Goal: Task Accomplishment & Management: Complete application form

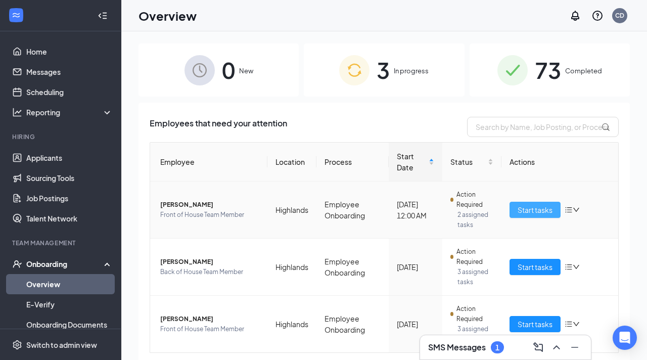
click at [537, 206] on span "Start tasks" at bounding box center [535, 209] width 35 height 11
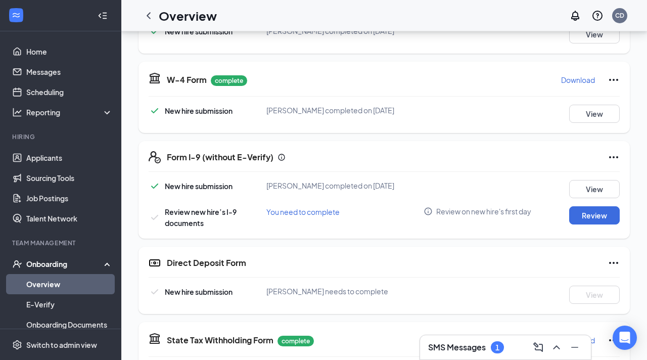
scroll to position [207, 0]
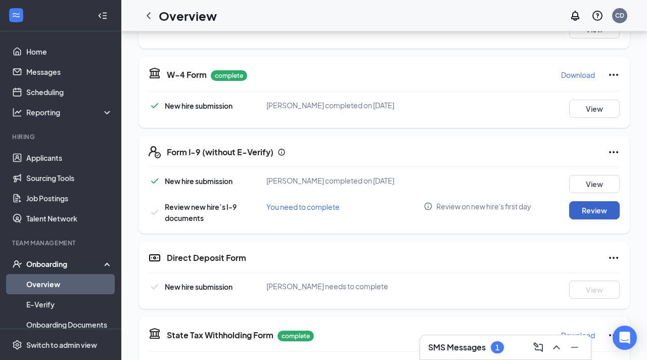
click at [583, 210] on button "Review" at bounding box center [594, 210] width 51 height 18
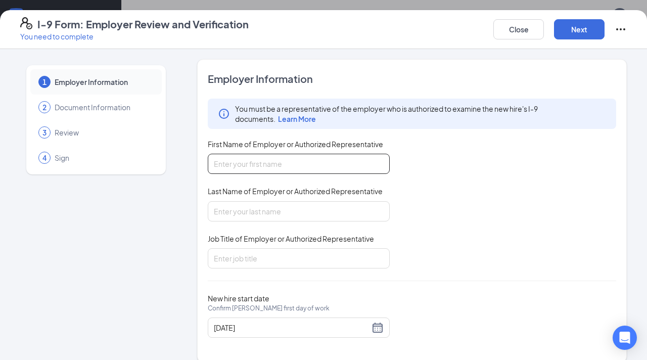
click at [313, 161] on input "First Name of Employer or Authorized Representative" at bounding box center [299, 164] width 182 height 20
type input "[PERSON_NAME]"
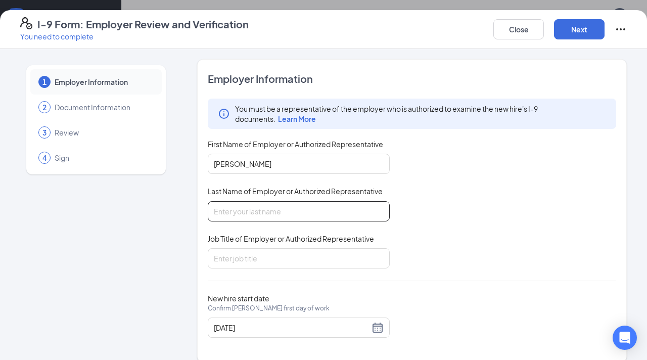
click at [236, 216] on input "Last Name of Employer or Authorized Representative" at bounding box center [299, 211] width 182 height 20
type input "[PERSON_NAME]"
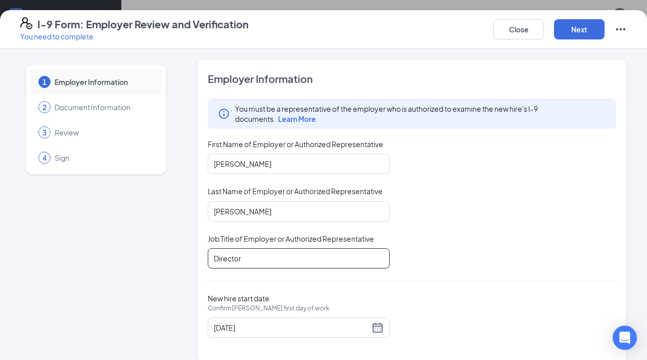
scroll to position [13, 0]
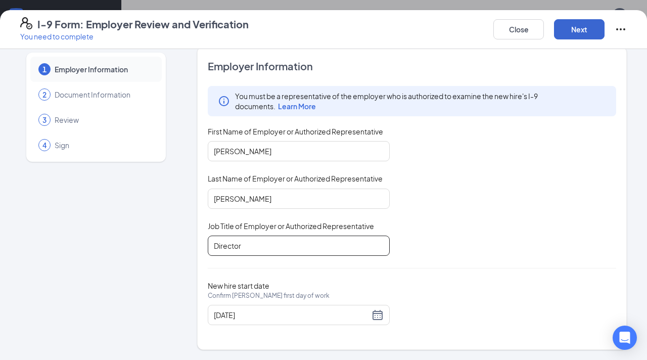
type input "Director"
click at [588, 26] on button "Next" at bounding box center [579, 29] width 51 height 20
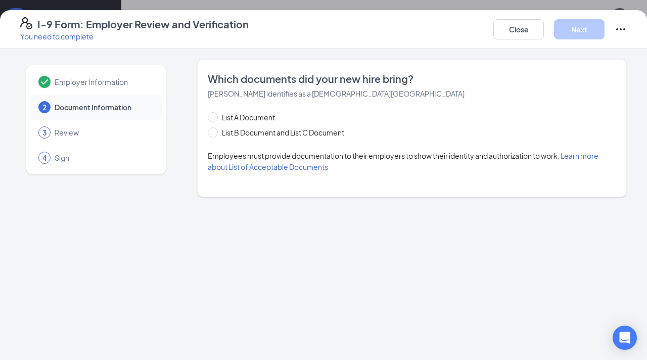
scroll to position [0, 0]
click at [223, 132] on span "List B Document and List C Document" at bounding box center [283, 132] width 130 height 11
click at [215, 132] on input "List B Document and List C Document" at bounding box center [211, 130] width 7 height 7
radio input "true"
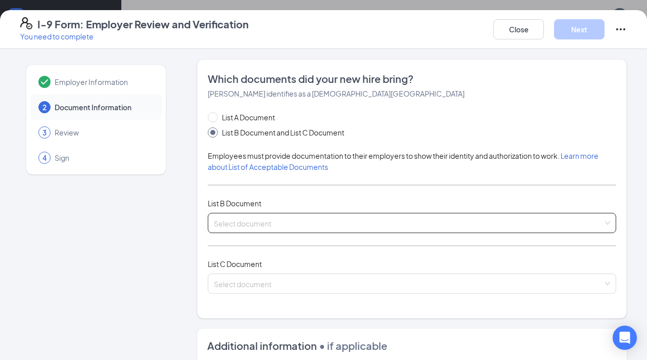
click at [247, 223] on input "search" at bounding box center [408, 220] width 389 height 15
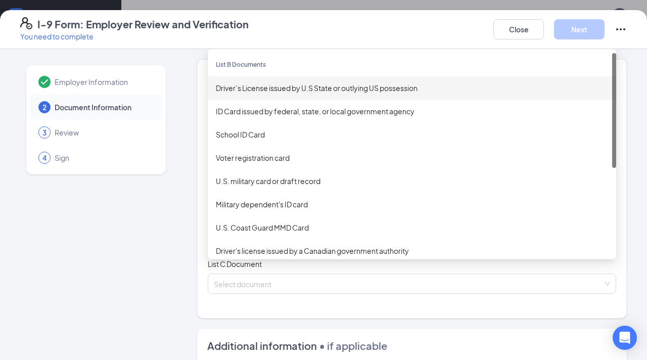
click at [295, 87] on div "Driver’s License issued by U.S State or outlying US possession" at bounding box center [412, 87] width 392 height 11
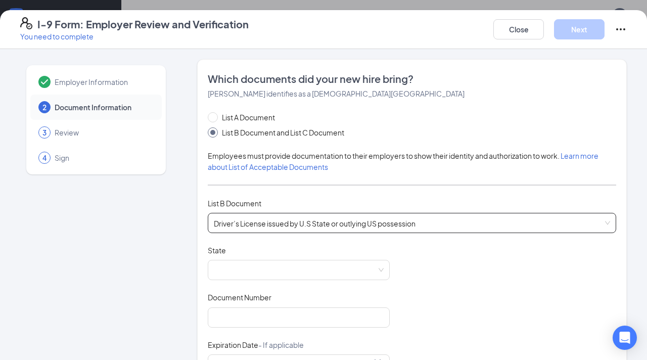
click at [248, 227] on span "Driver’s License issued by U.S State or outlying US possession" at bounding box center [412, 222] width 396 height 19
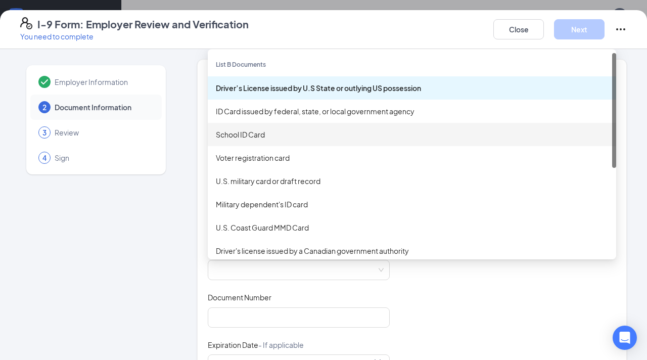
click at [237, 133] on div "School ID Card" at bounding box center [412, 134] width 392 height 11
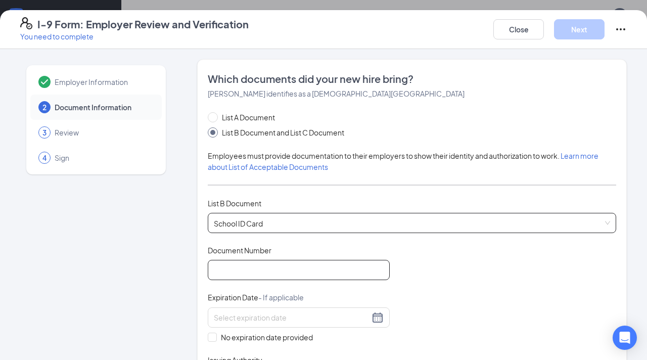
click at [270, 277] on input "Document Number" at bounding box center [299, 270] width 182 height 20
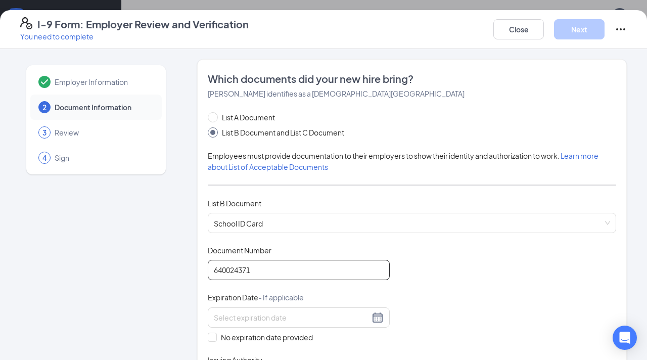
type input "640024371"
click at [515, 308] on div "Document Title School ID Card Document Number 640024371 Expiration Date - If ap…" at bounding box center [412, 317] width 409 height 145
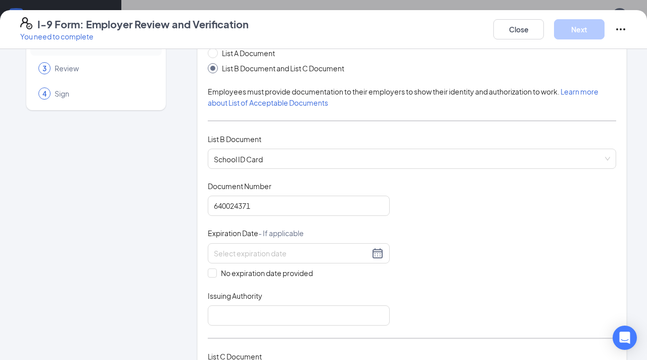
scroll to position [65, 0]
click at [298, 252] on input at bounding box center [292, 252] width 156 height 11
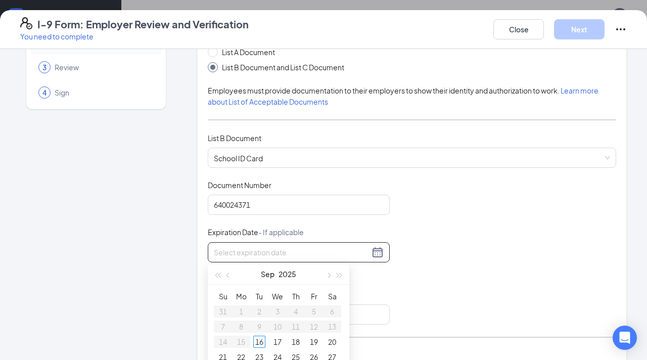
click at [449, 226] on div "Document Title School ID Card Document Number 640024371 Expiration Date - If ap…" at bounding box center [412, 252] width 409 height 145
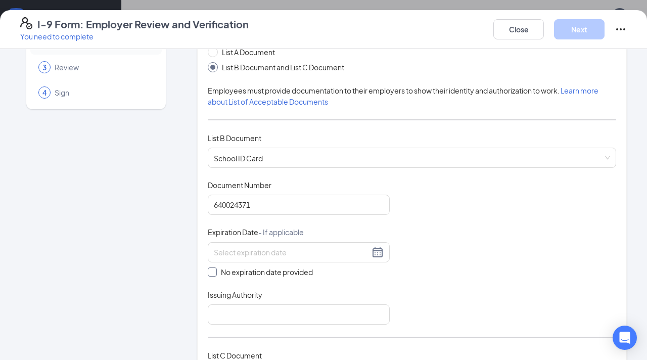
click at [213, 273] on input "No expiration date provided" at bounding box center [211, 271] width 7 height 7
checkbox input "true"
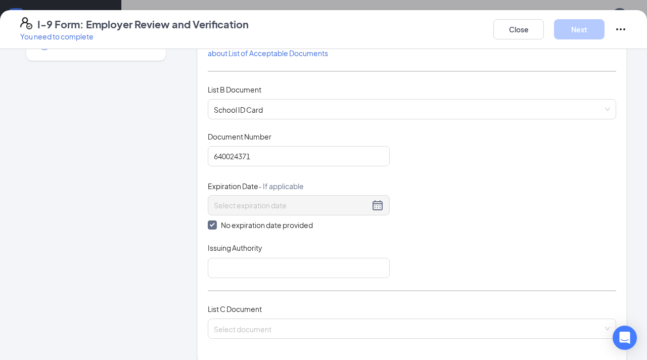
scroll to position [114, 0]
click at [315, 276] on input "Issuing Authority" at bounding box center [299, 267] width 182 height 20
type input "[GEOGRAPHIC_DATA]"
click at [498, 265] on div "Document Title School ID Card Document Number 640024371 Expiration Date - If ap…" at bounding box center [412, 204] width 409 height 147
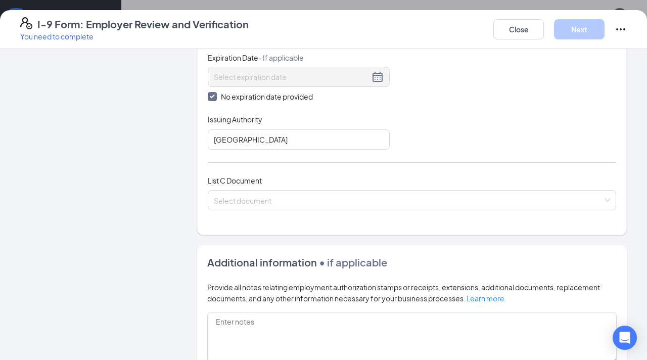
scroll to position [245, 0]
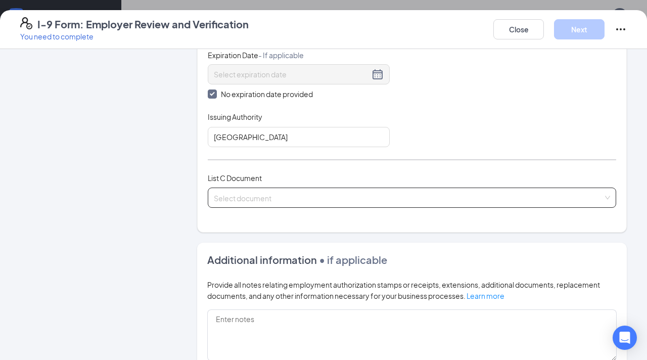
click at [345, 201] on input "search" at bounding box center [408, 195] width 389 height 15
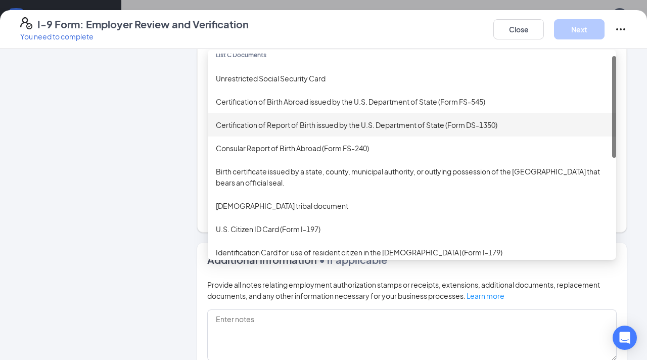
scroll to position [0, 0]
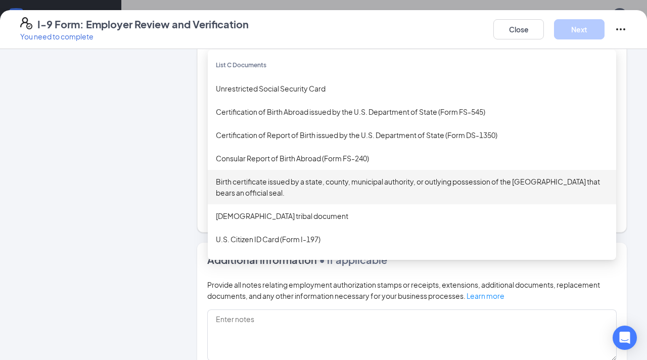
click at [297, 190] on div "Birth certificate issued by a state, county, municipal authority, or outlying p…" at bounding box center [412, 187] width 392 height 22
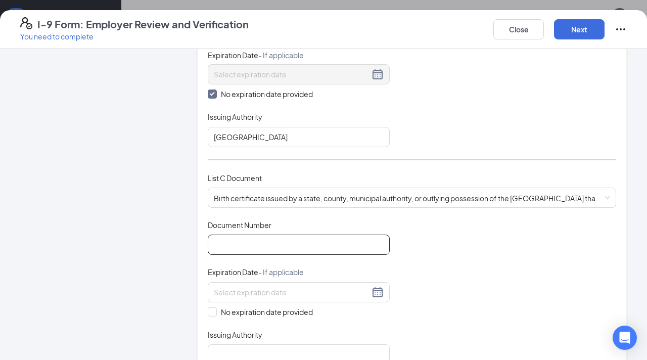
click at [272, 250] on input "Document Number" at bounding box center [299, 245] width 182 height 20
type input "H2386703"
click at [499, 259] on div "Document Title Birth certificate issued by a state, county, municipal authority…" at bounding box center [412, 292] width 409 height 145
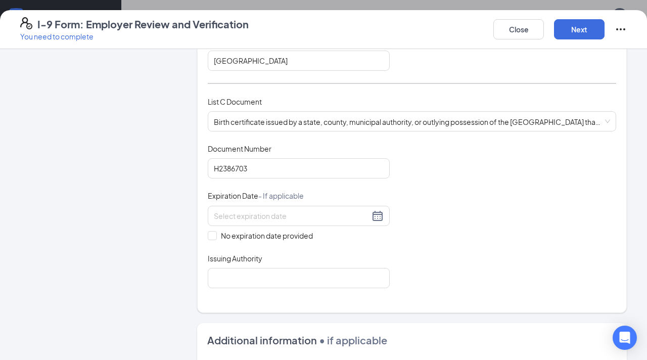
scroll to position [322, 0]
click at [219, 233] on span "No expiration date provided" at bounding box center [267, 234] width 100 height 11
click at [215, 233] on input "No expiration date provided" at bounding box center [211, 233] width 7 height 7
checkbox input "true"
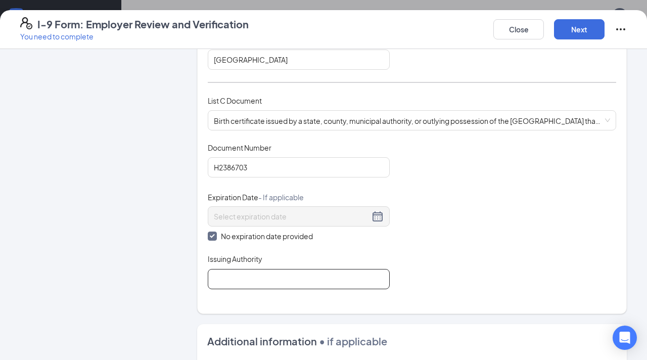
click at [232, 280] on input "Issuing Authority" at bounding box center [299, 279] width 182 height 20
type input "State of [US_STATE]"
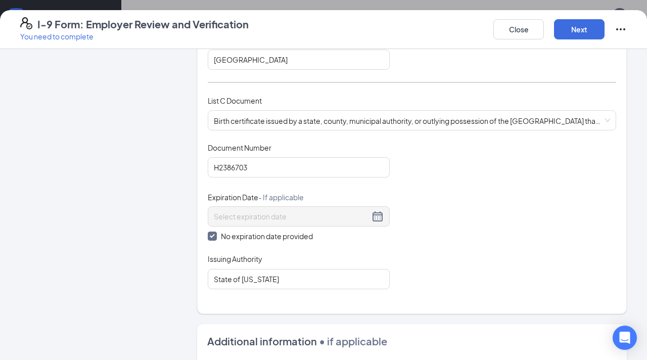
click at [480, 251] on div "Document Title Birth certificate issued by a state, county, municipal authority…" at bounding box center [412, 216] width 409 height 147
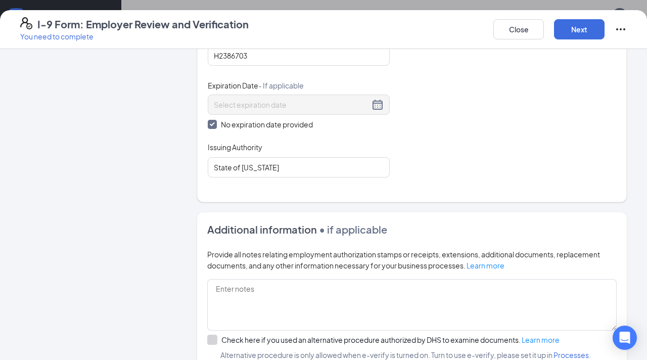
scroll to position [518, 0]
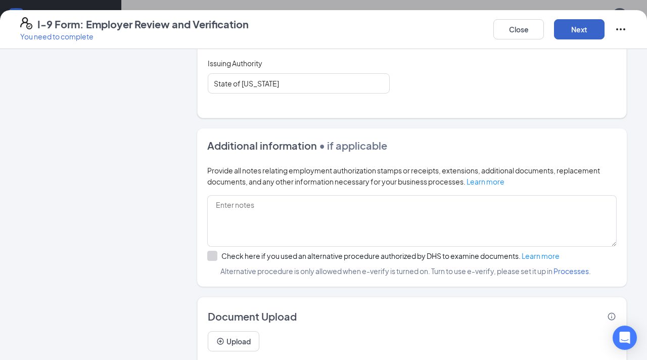
click at [583, 23] on button "Next" at bounding box center [579, 29] width 51 height 20
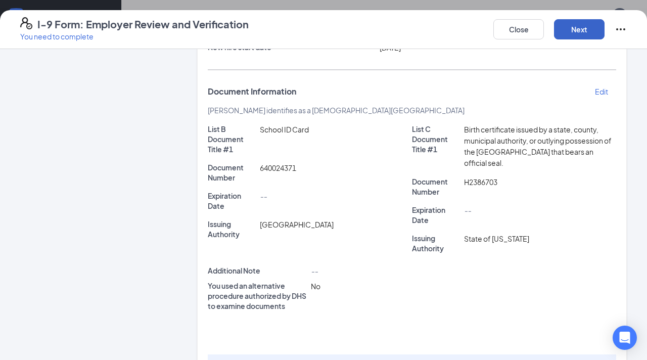
scroll to position [215, 0]
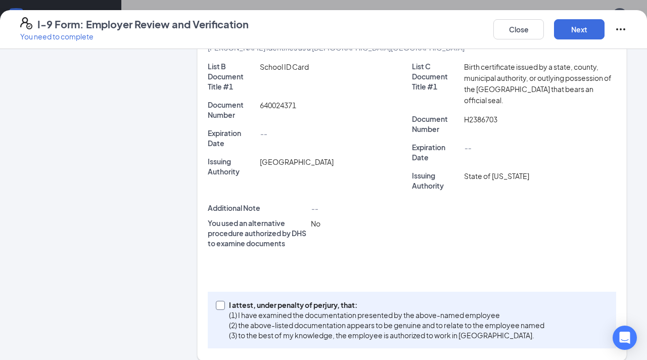
click at [218, 301] on input "I attest, under penalty of [PERSON_NAME], that: (1) I have examined the documen…" at bounding box center [219, 304] width 7 height 7
checkbox input "true"
click at [582, 36] on button "Next" at bounding box center [579, 29] width 51 height 20
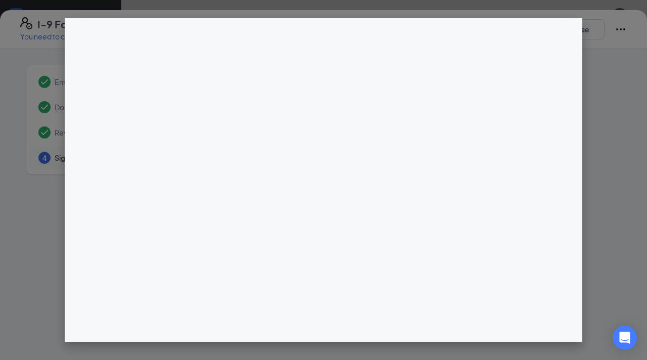
click at [327, 135] on div at bounding box center [412, 261] width 430 height 405
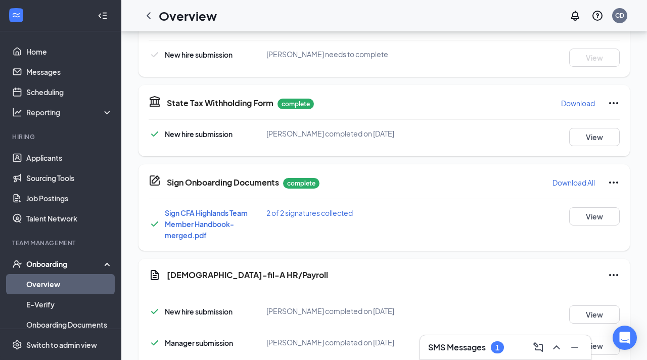
scroll to position [496, 0]
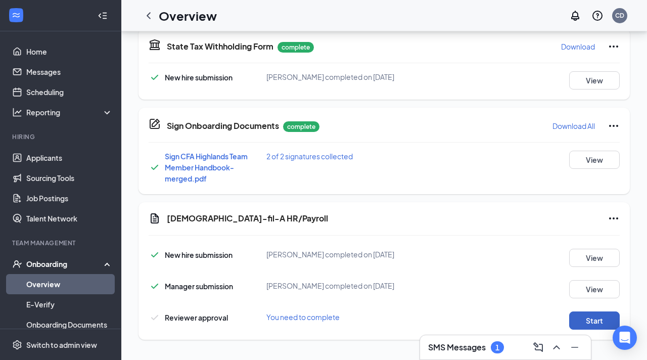
click at [580, 317] on button "Start" at bounding box center [594, 320] width 51 height 18
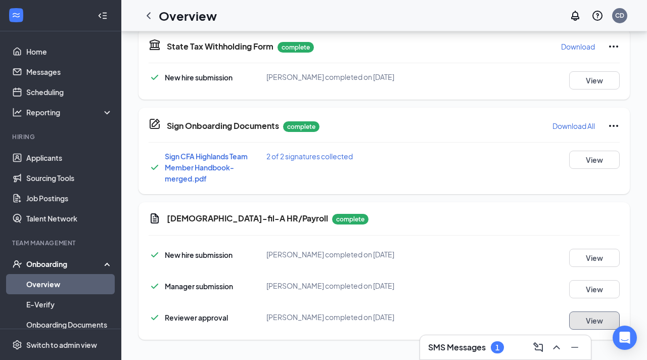
scroll to position [0, 0]
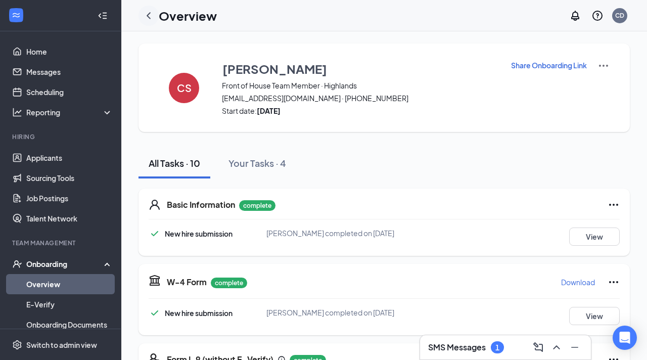
click at [150, 15] on icon "ChevronLeft" at bounding box center [149, 16] width 12 height 12
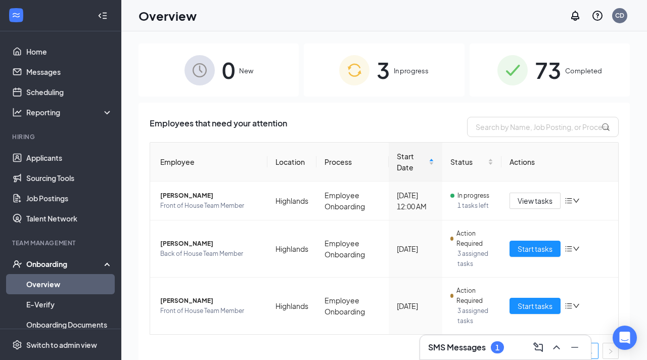
scroll to position [10, 0]
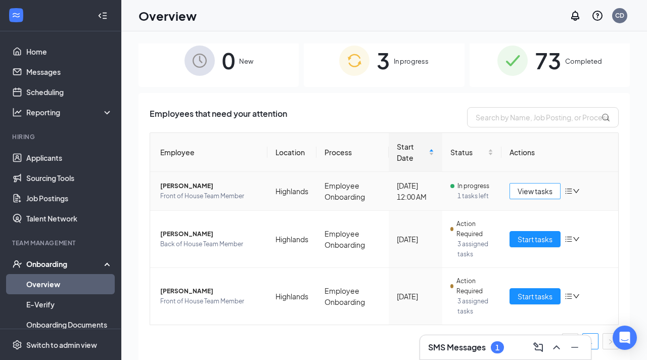
click at [529, 196] on span "View tasks" at bounding box center [535, 191] width 35 height 11
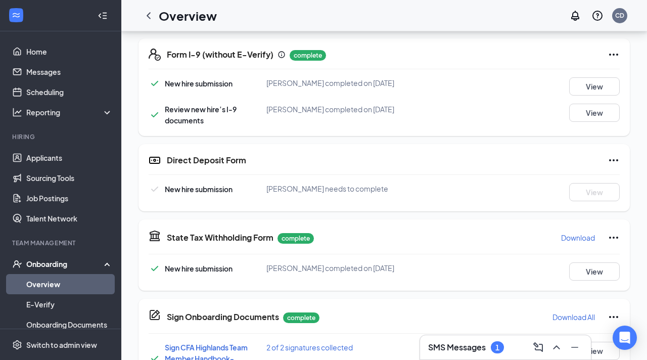
scroll to position [307, 0]
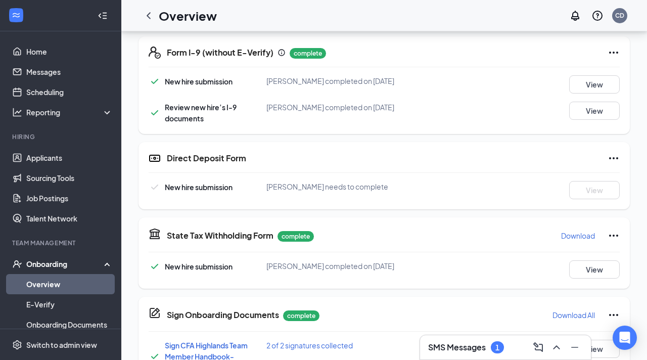
click at [622, 152] on div "Direct Deposit Form New hire submission [PERSON_NAME] needs to complete View" at bounding box center [385, 175] width 492 height 67
click at [616, 160] on icon "Ellipses" at bounding box center [614, 158] width 12 height 12
click at [591, 180] on span "Mark as complete" at bounding box center [576, 179] width 59 height 10
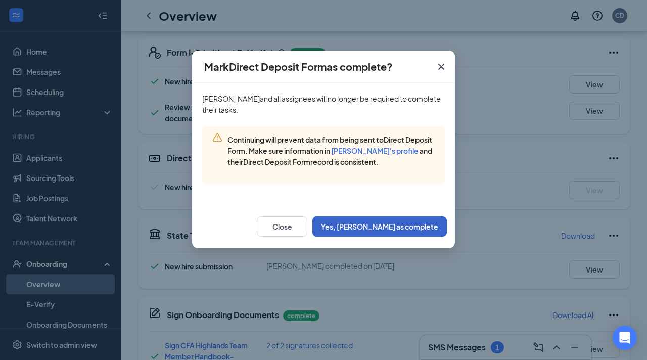
click at [390, 225] on button "Yes, [PERSON_NAME] as complete" at bounding box center [380, 226] width 135 height 20
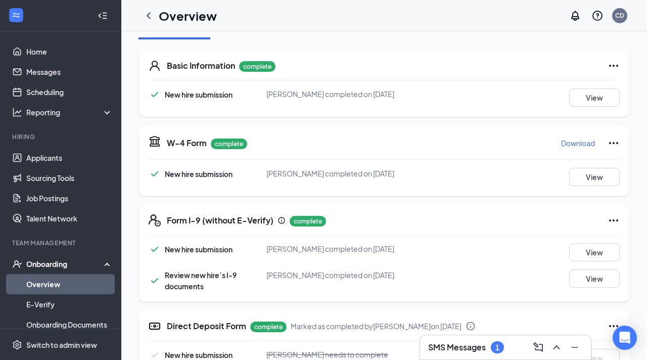
scroll to position [0, 0]
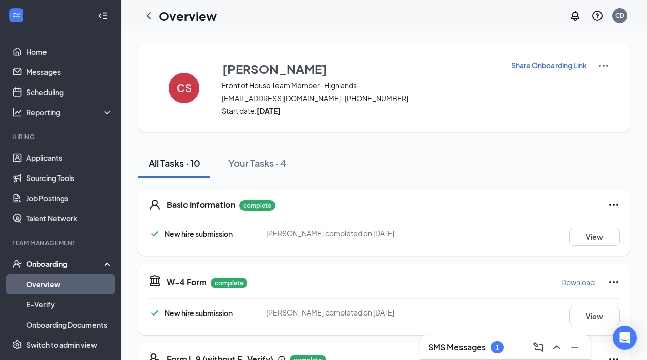
click at [62, 283] on link "Overview" at bounding box center [69, 284] width 86 height 20
